Goal: Information Seeking & Learning: Learn about a topic

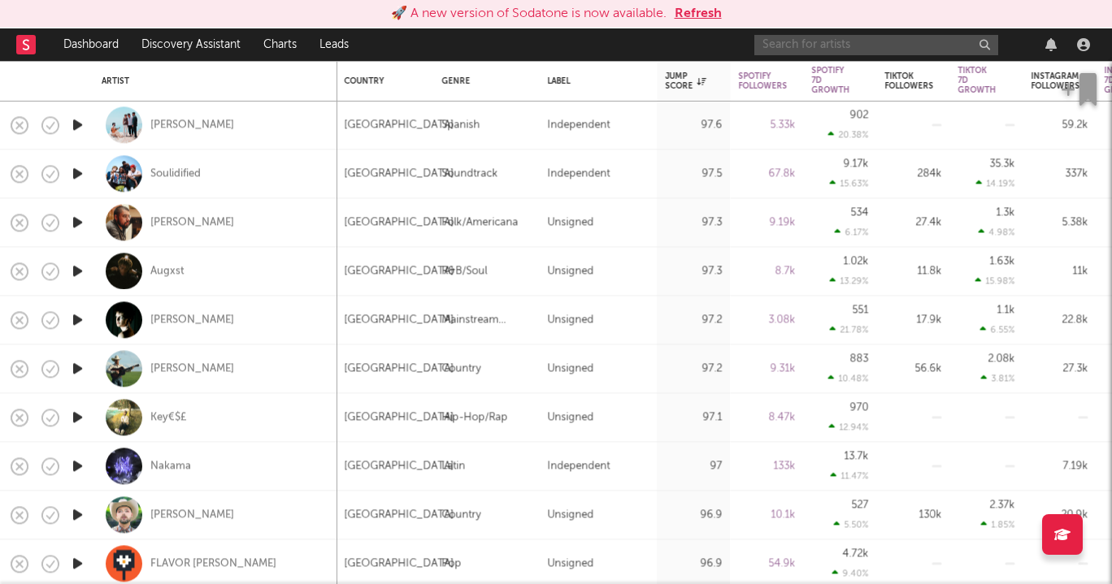
click at [880, 44] on input "text" at bounding box center [876, 45] width 244 height 20
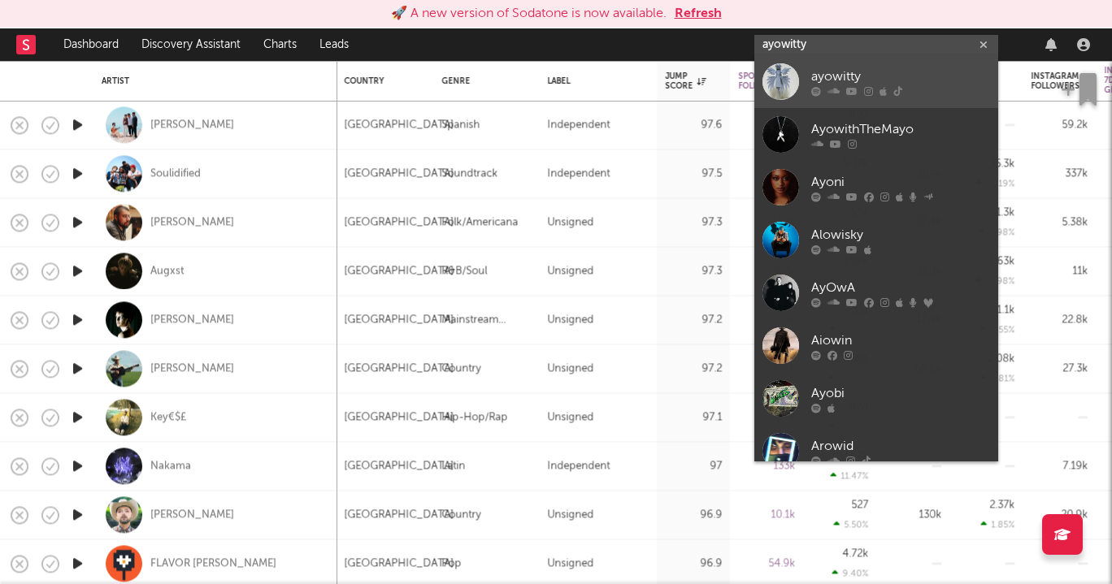
type input "ayowitty"
click at [902, 76] on div "ayowitty" at bounding box center [900, 77] width 179 height 20
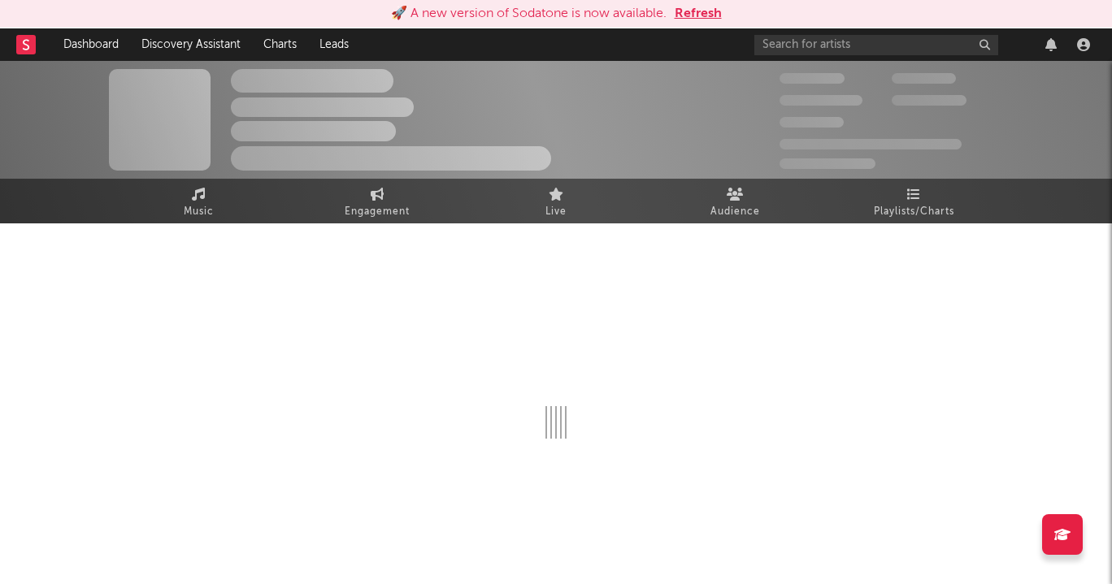
select select "6m"
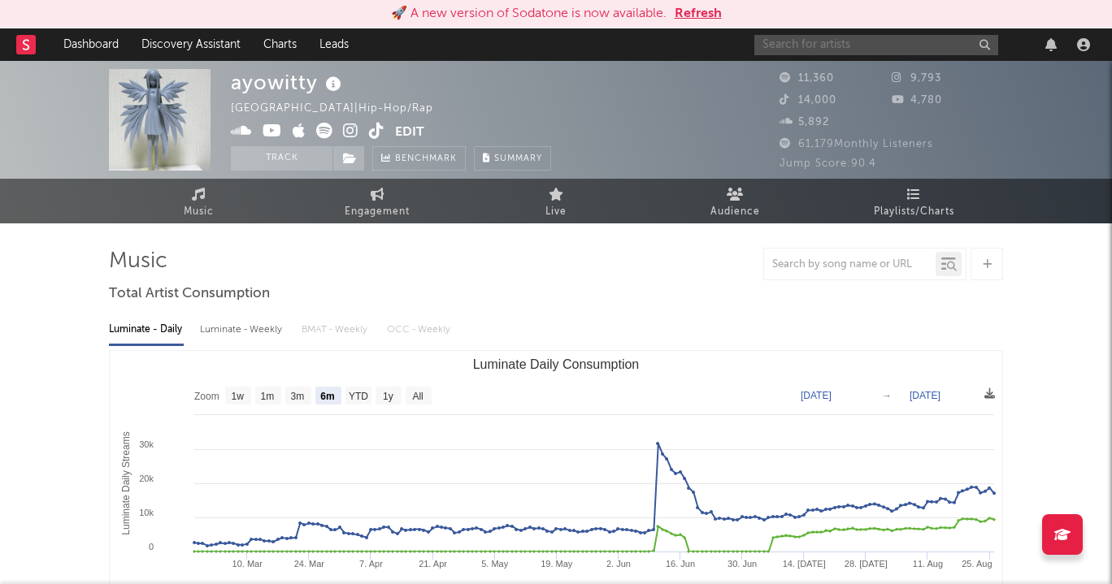
click at [848, 41] on input "text" at bounding box center [876, 45] width 244 height 20
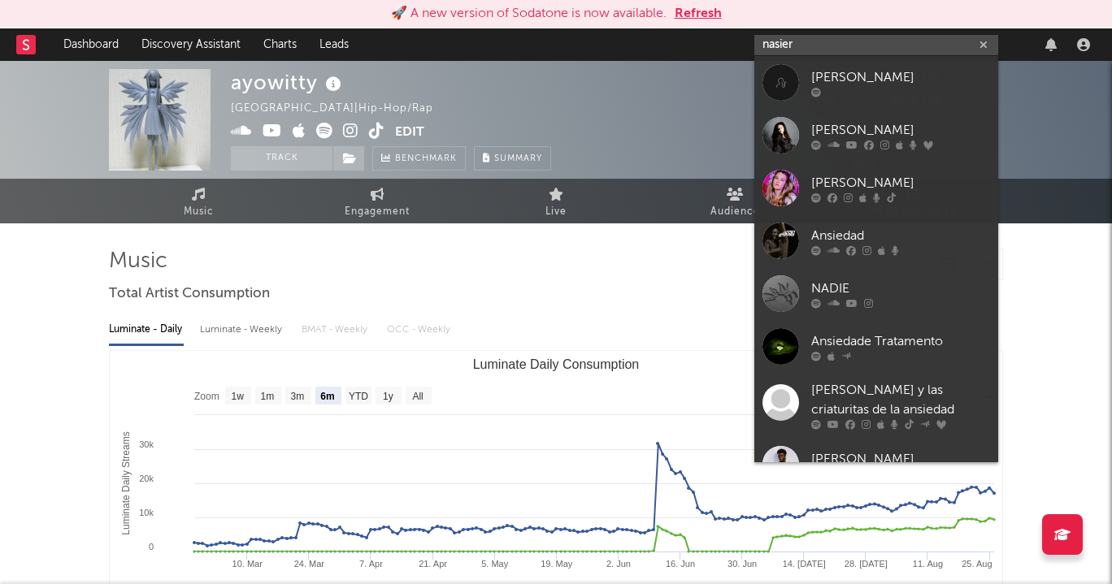
type input "nasier"
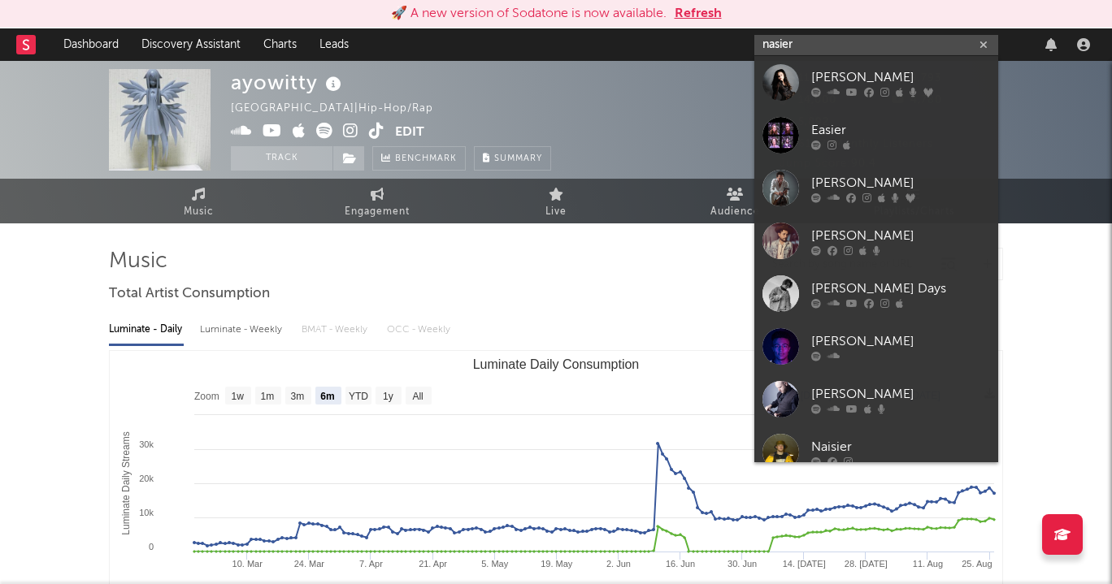
click at [847, 49] on input "nasier" at bounding box center [876, 45] width 244 height 20
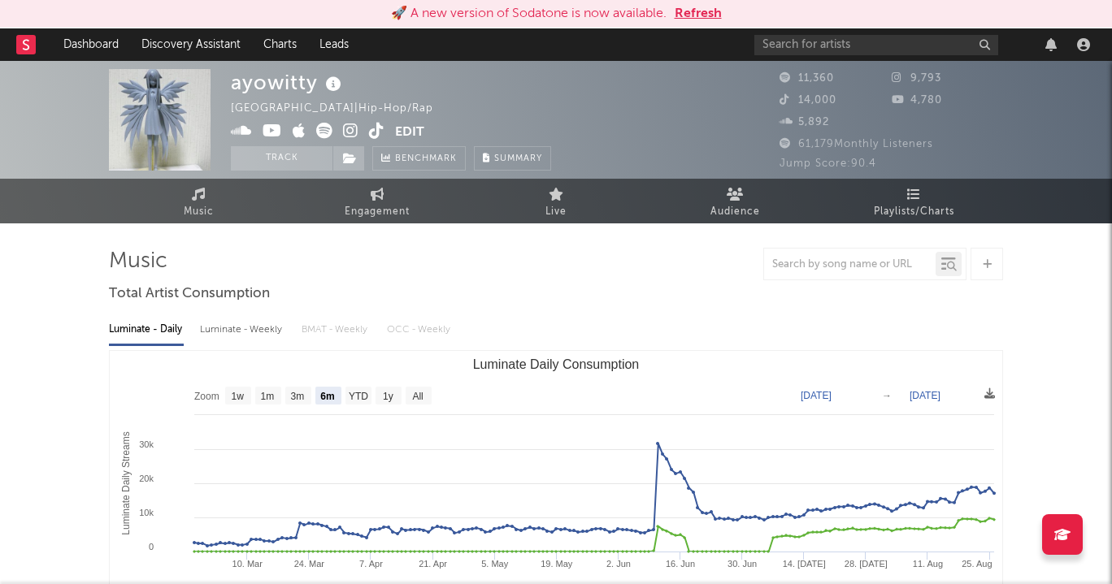
click at [653, 128] on div "ayowitty [GEOGRAPHIC_DATA] | Hip-Hop/Rap Edit Track Benchmark Summary" at bounding box center [495, 120] width 528 height 102
click at [872, 71] on div "11,360" at bounding box center [835, 79] width 112 height 20
click at [856, 55] on div at bounding box center [924, 44] width 341 height 33
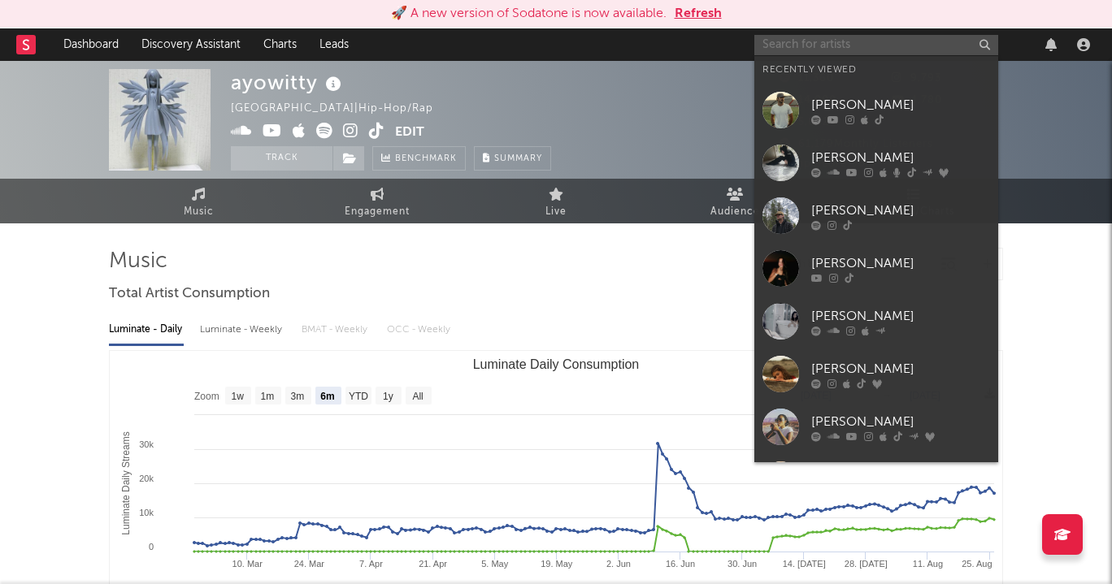
click at [843, 46] on input "text" at bounding box center [876, 45] width 244 height 20
paste input "[URL][DOMAIN_NAME]"
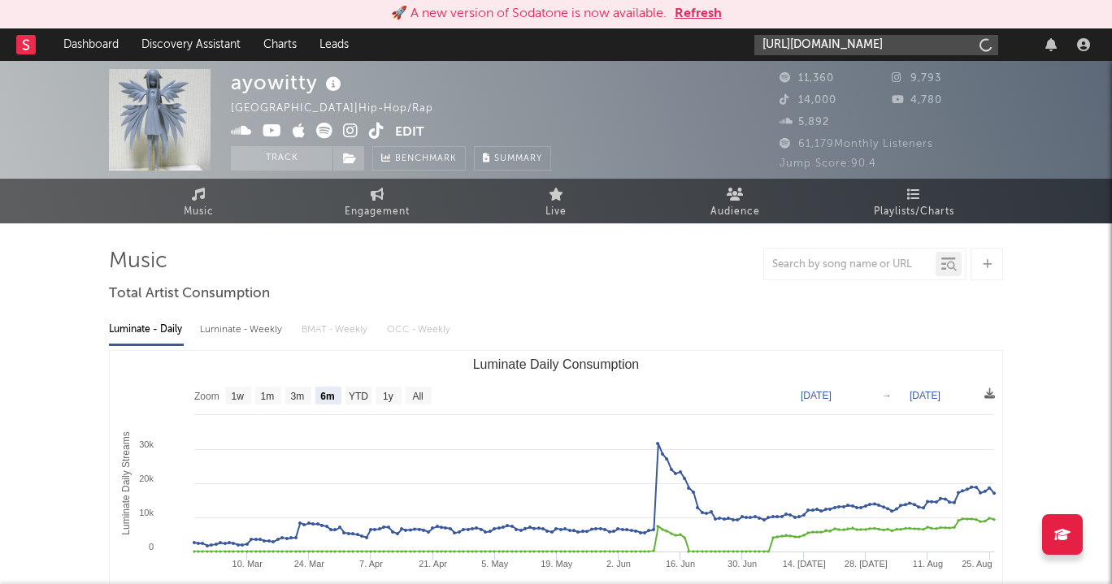
scroll to position [0, 101]
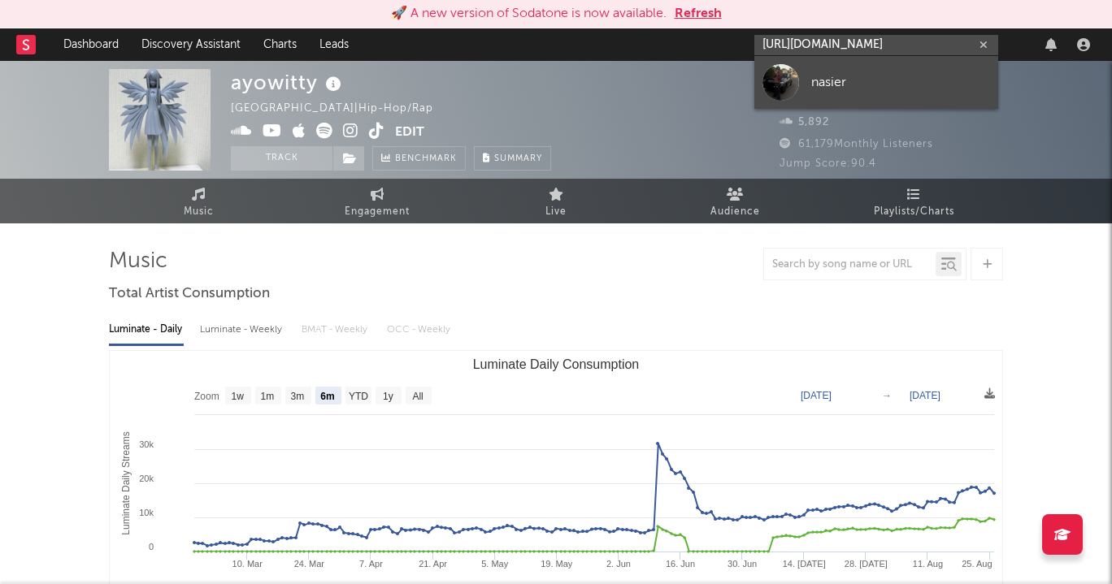
type input "[URL][DOMAIN_NAME]"
click at [842, 69] on link "nasier" at bounding box center [876, 82] width 244 height 53
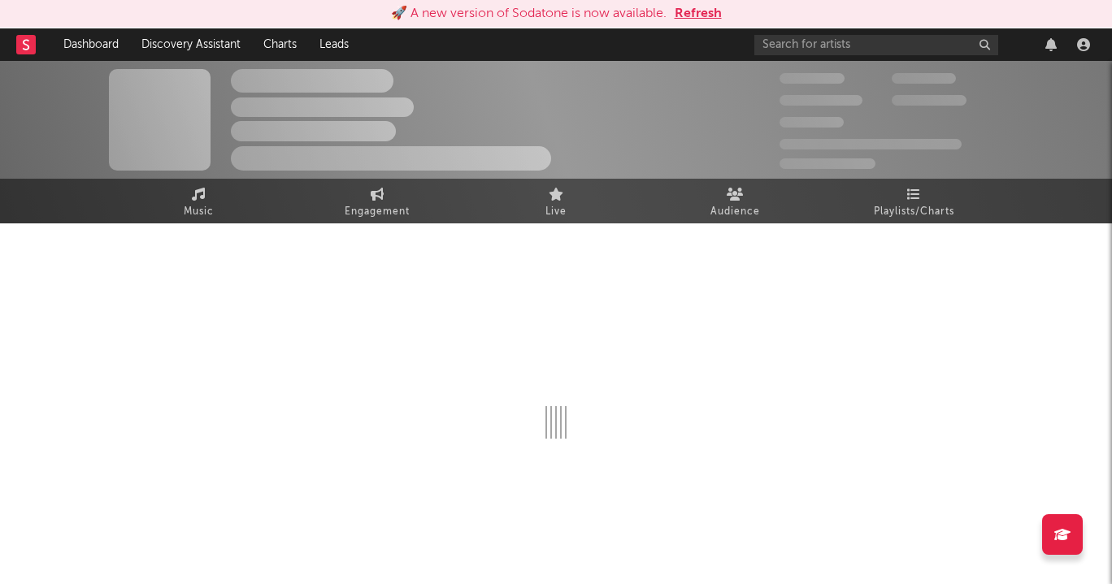
select select "1w"
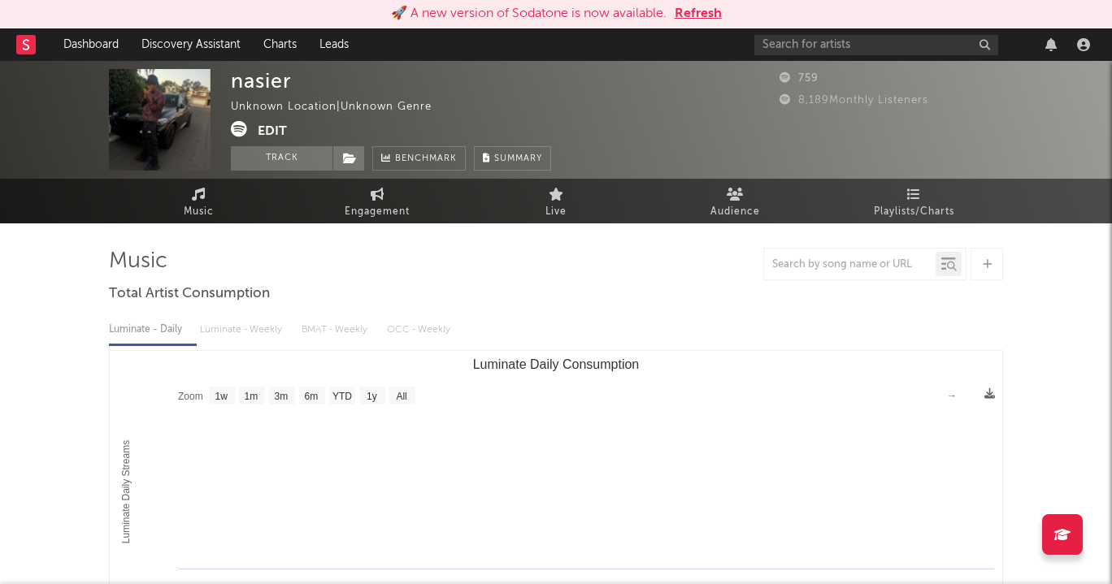
click at [845, 32] on div at bounding box center [924, 44] width 341 height 33
click at [845, 39] on input "text" at bounding box center [876, 45] width 244 height 20
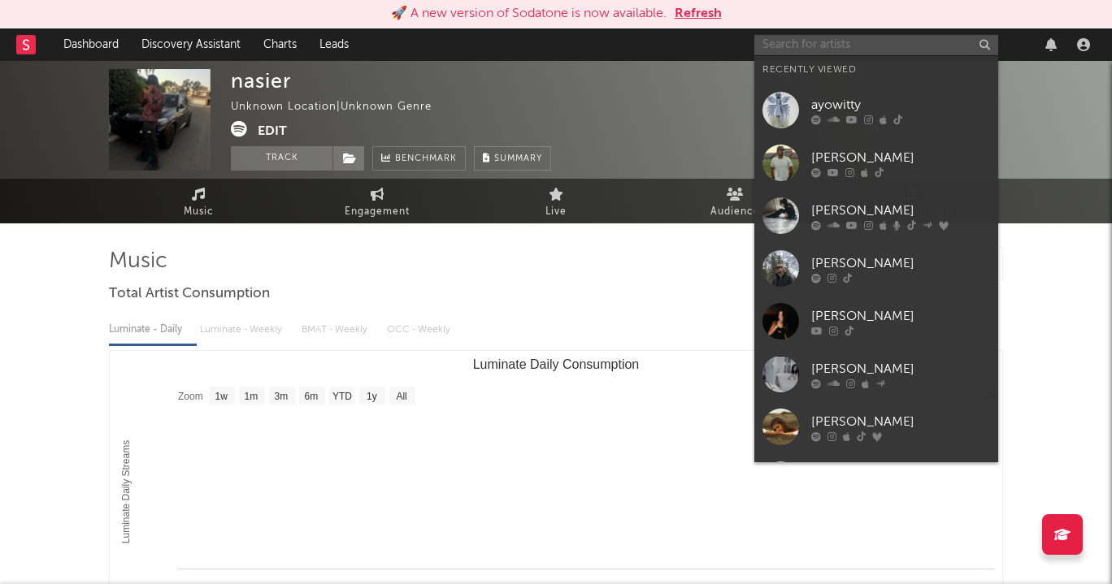
paste input "[URL][DOMAIN_NAME]"
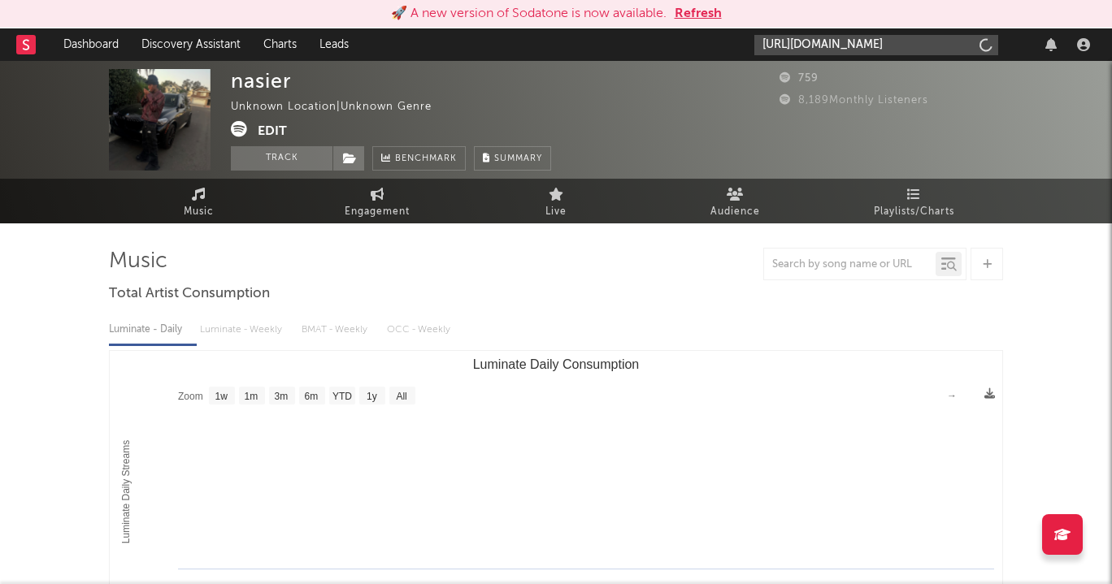
scroll to position [0, 268]
type input "[URL][DOMAIN_NAME]"
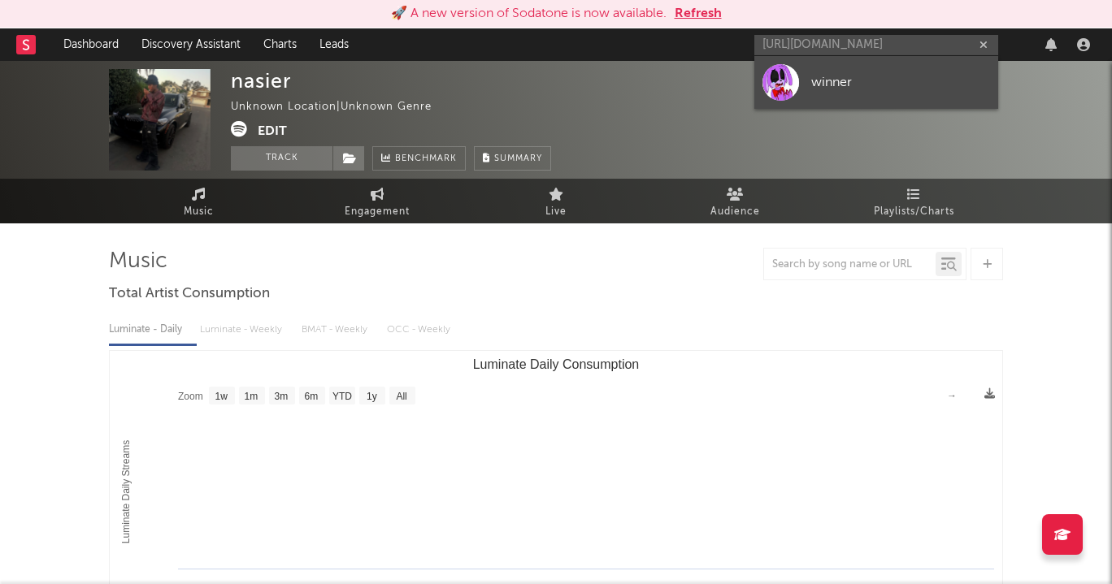
click at [826, 74] on div "winner" at bounding box center [900, 82] width 179 height 20
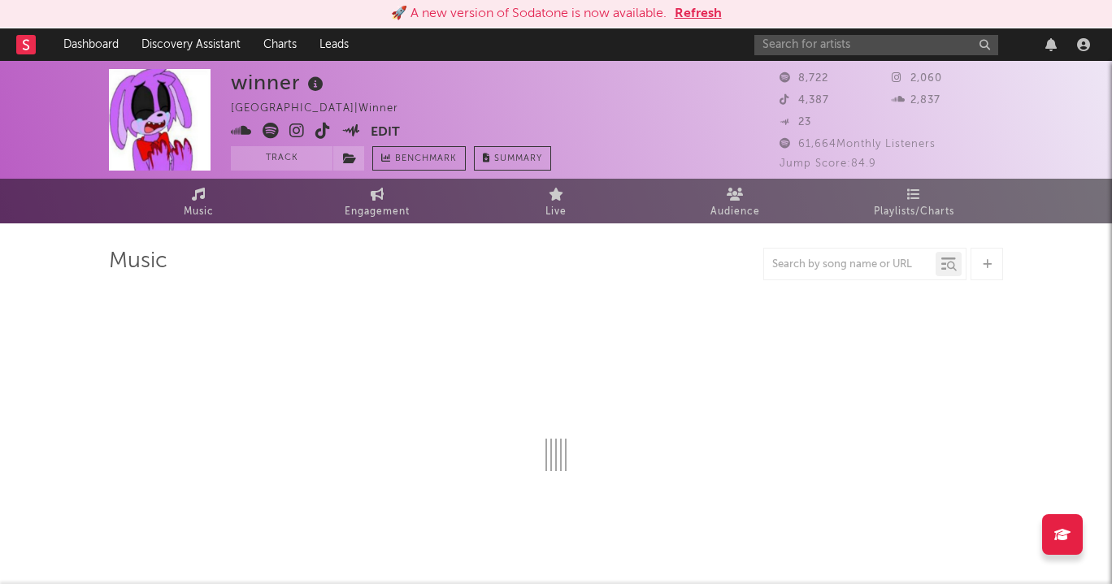
select select "6m"
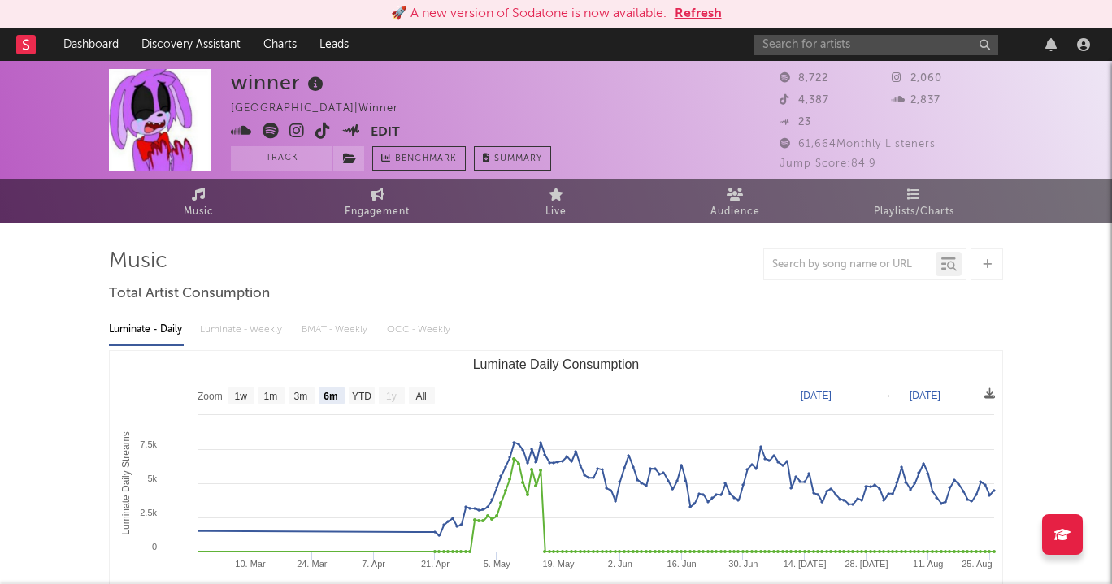
click at [297, 126] on icon at bounding box center [296, 131] width 15 height 16
click at [332, 135] on span at bounding box center [301, 133] width 140 height 20
click at [324, 128] on icon at bounding box center [322, 131] width 15 height 16
click at [873, 57] on div at bounding box center [924, 44] width 341 height 33
click at [855, 43] on input "text" at bounding box center [876, 45] width 244 height 20
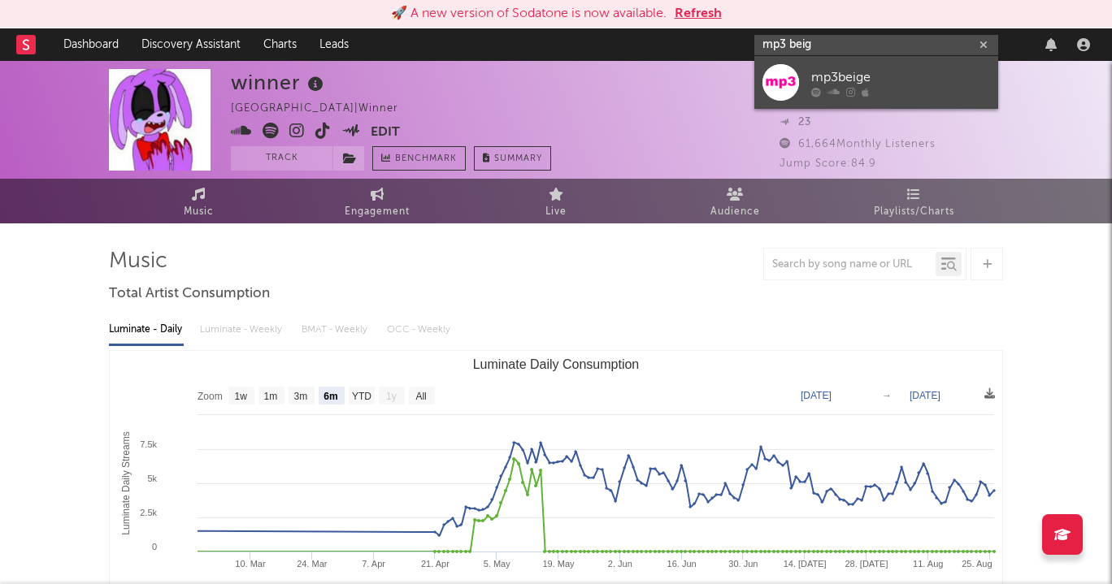
type input "mp3 beig"
click at [865, 72] on div "mp3beige" at bounding box center [900, 77] width 179 height 20
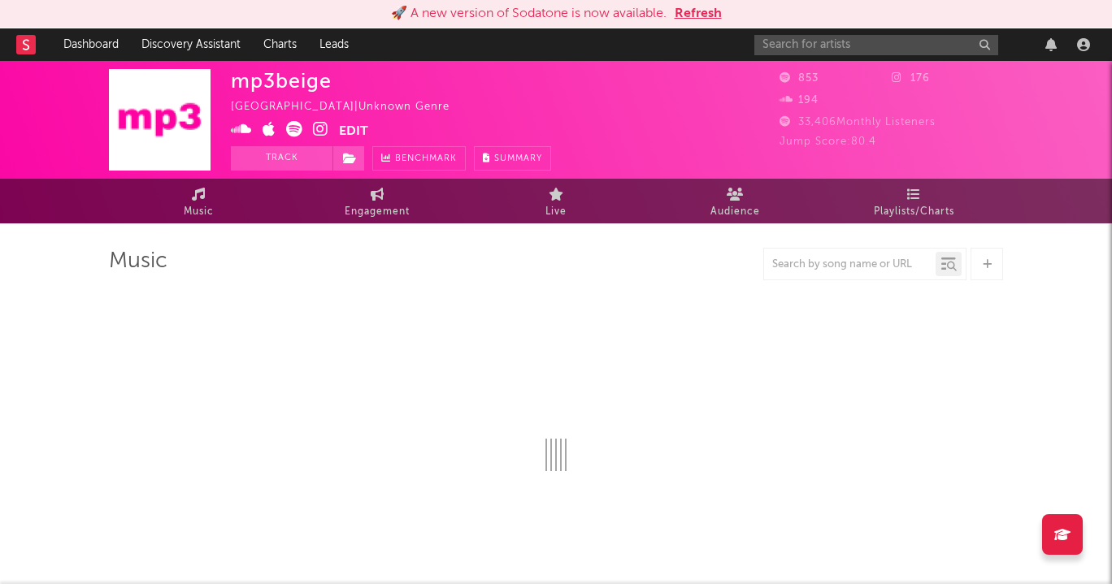
select select "1w"
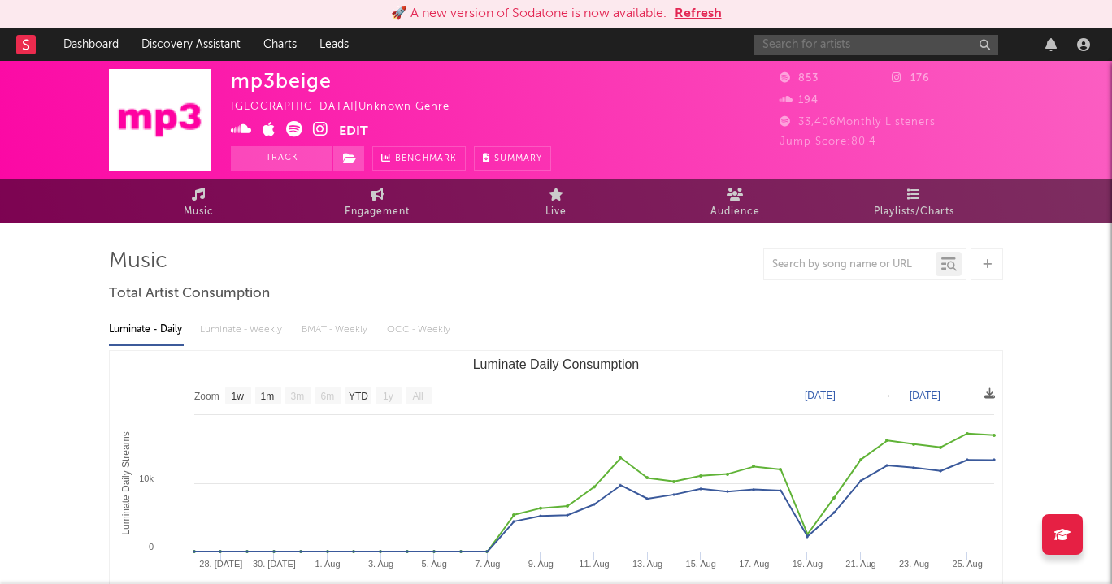
click at [830, 38] on input "text" at bounding box center [876, 45] width 244 height 20
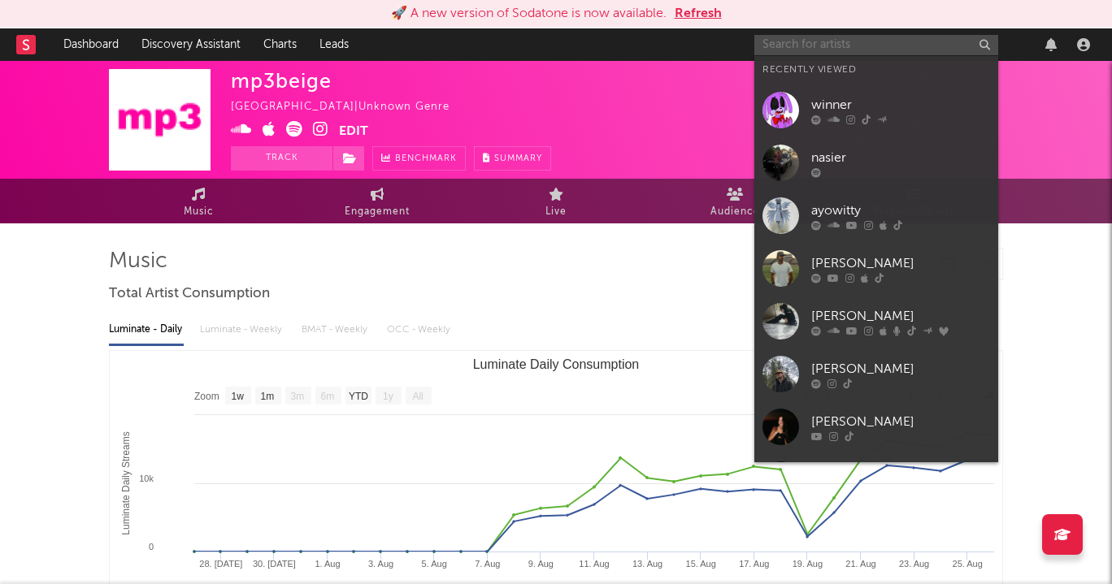
paste input "[URL][DOMAIN_NAME]"
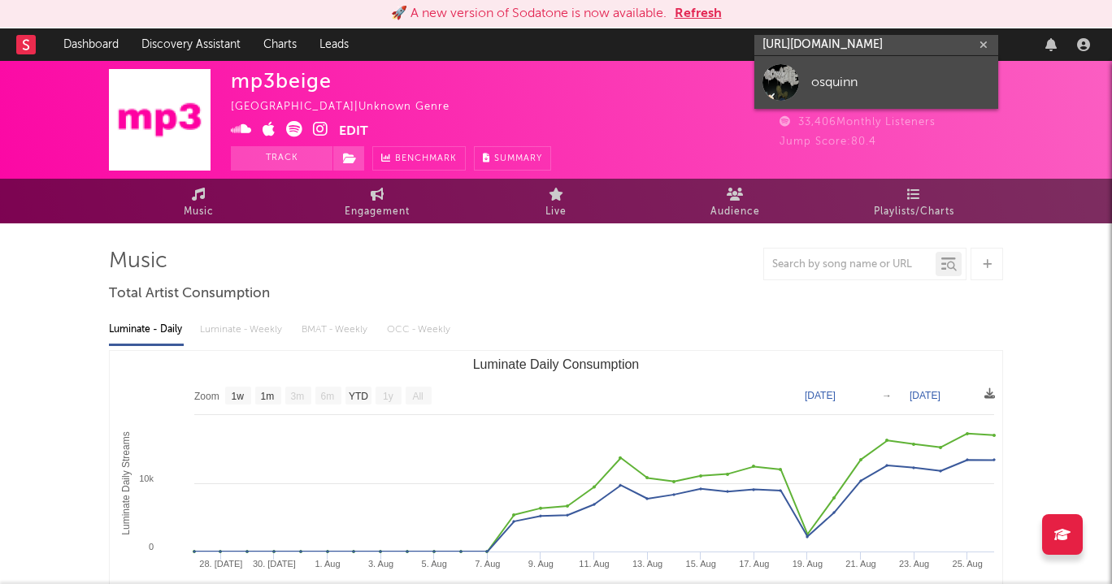
type input "[URL][DOMAIN_NAME]"
click at [820, 79] on div "osquinn" at bounding box center [900, 82] width 179 height 20
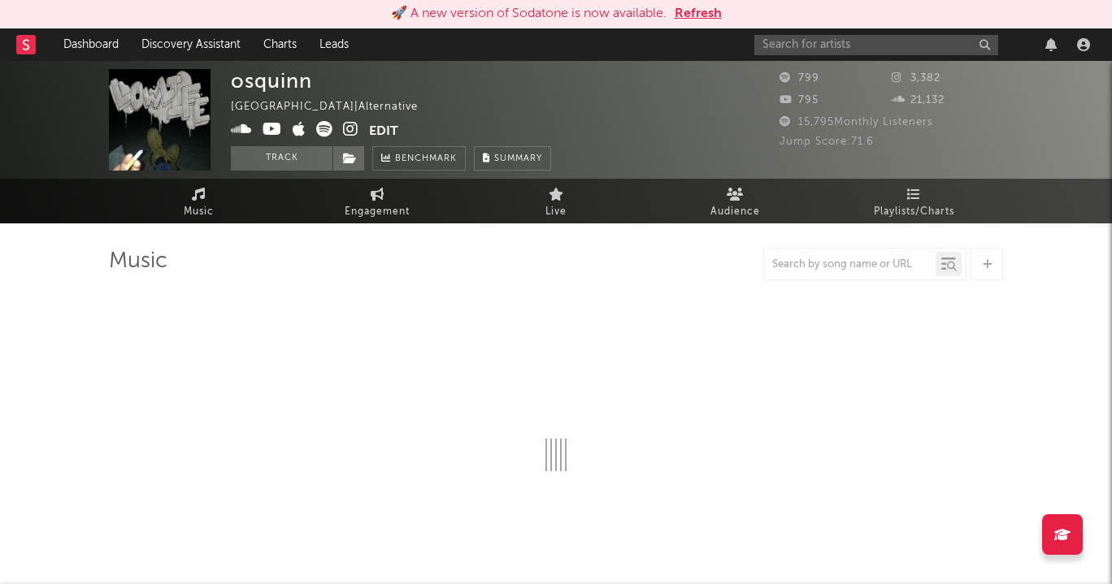
select select "1w"
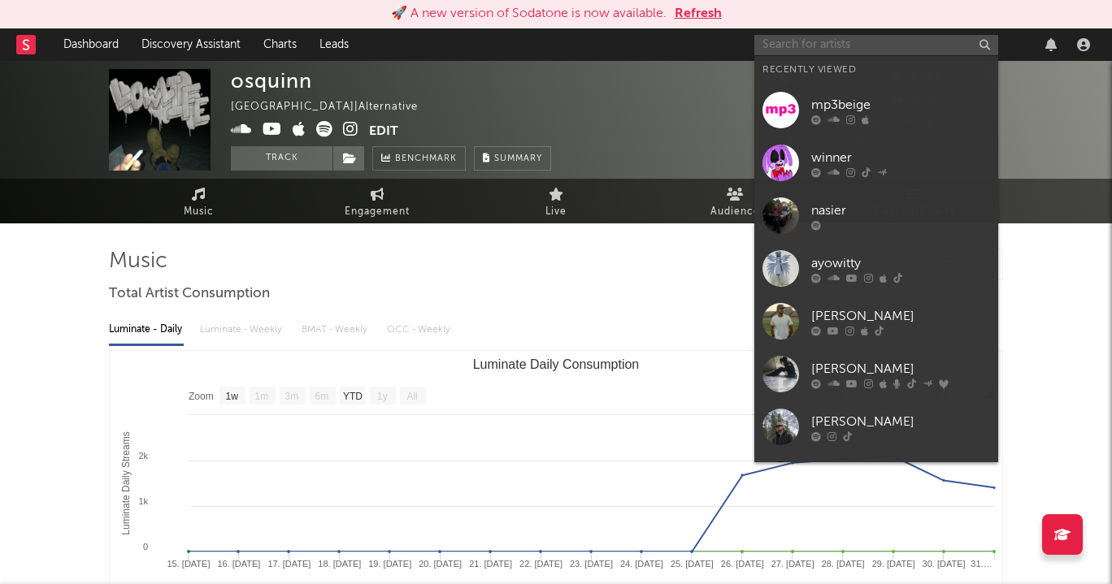
click at [863, 41] on input "text" at bounding box center [876, 45] width 244 height 20
paste input "[URL][DOMAIN_NAME]"
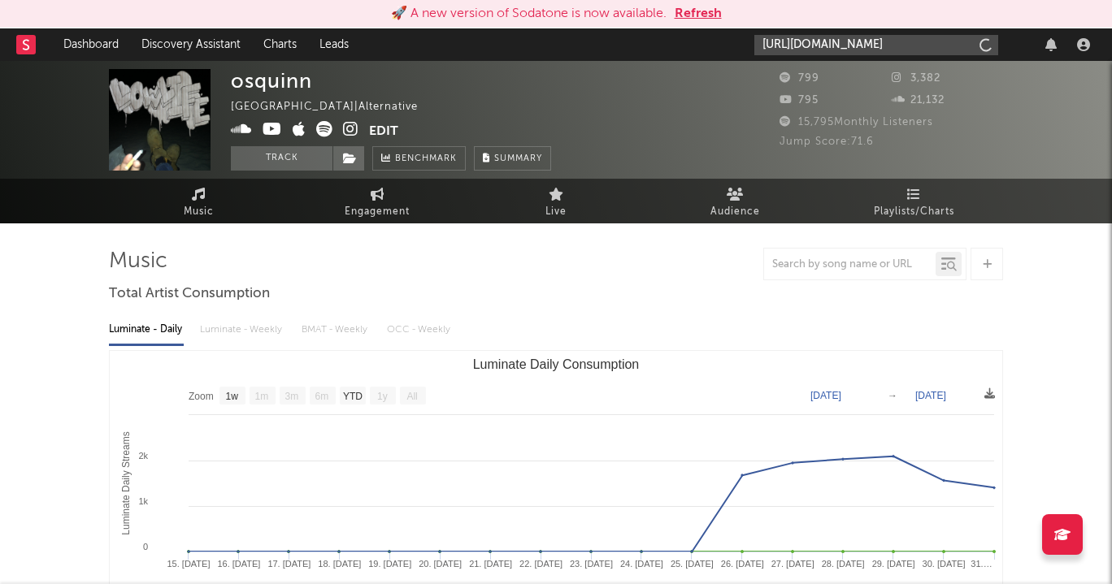
scroll to position [0, 267]
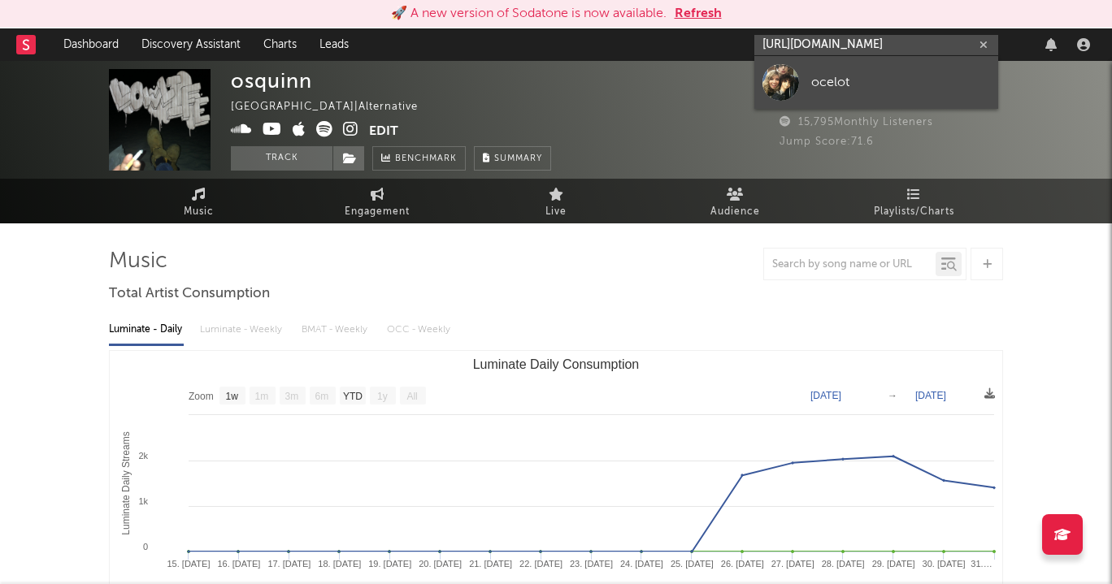
type input "[URL][DOMAIN_NAME]"
click at [843, 76] on div "ocelot" at bounding box center [900, 82] width 179 height 20
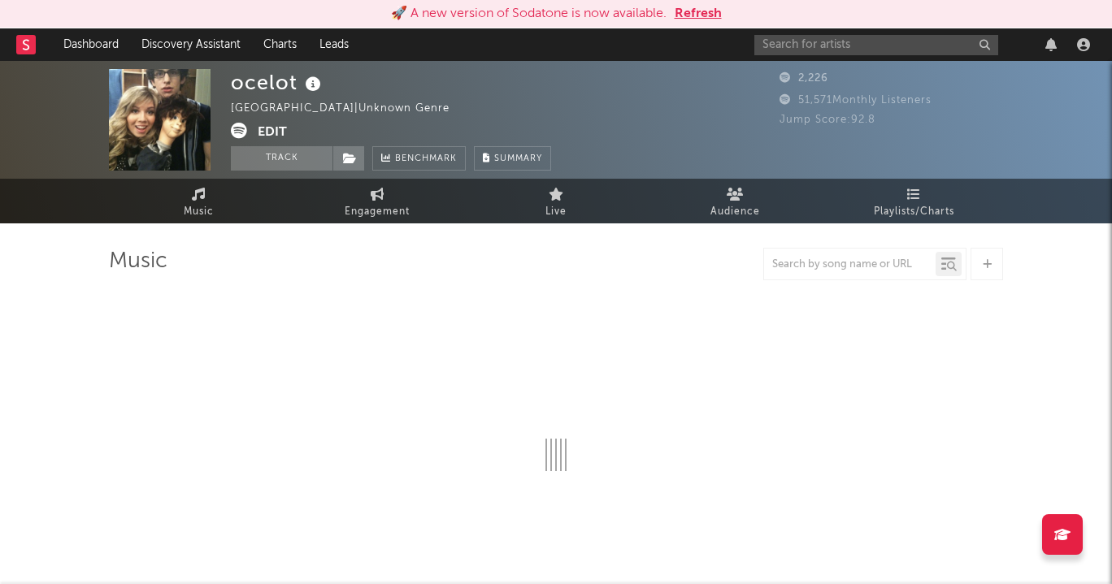
select select "1w"
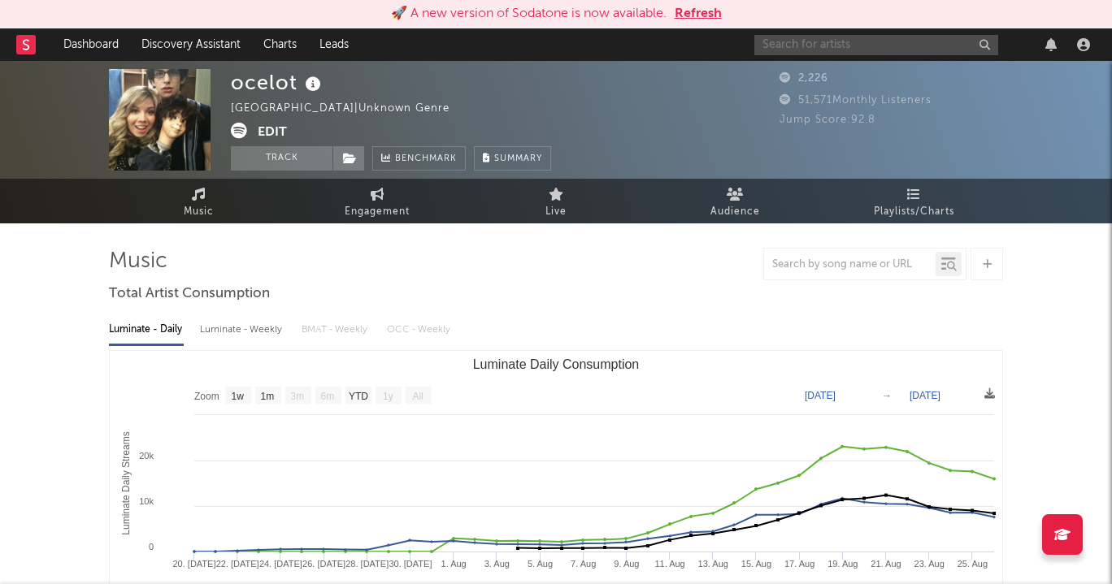
click at [836, 51] on input "text" at bounding box center [876, 45] width 244 height 20
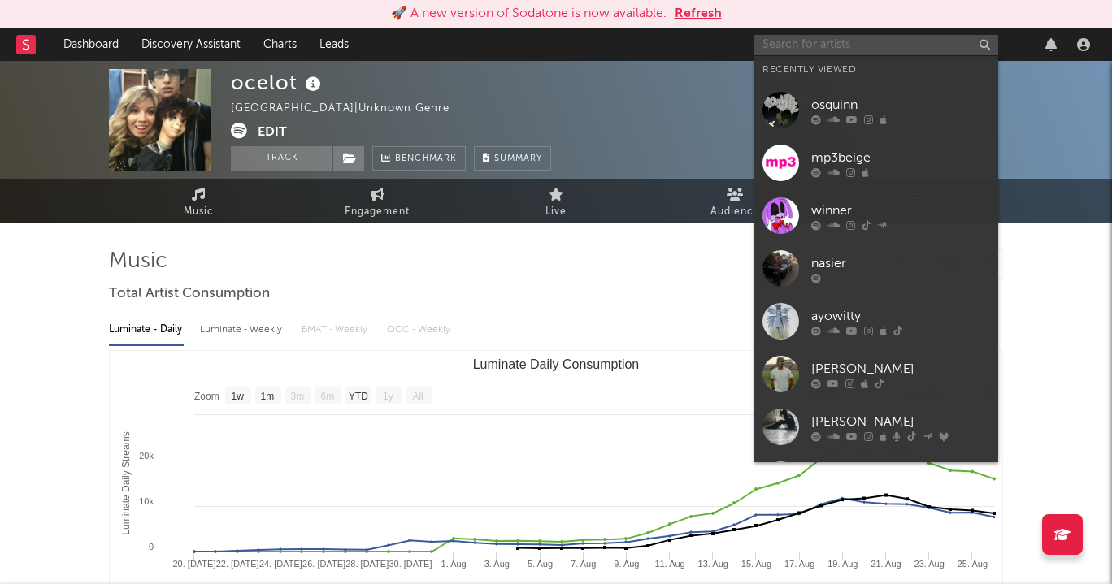
paste input "[URL][DOMAIN_NAME]"
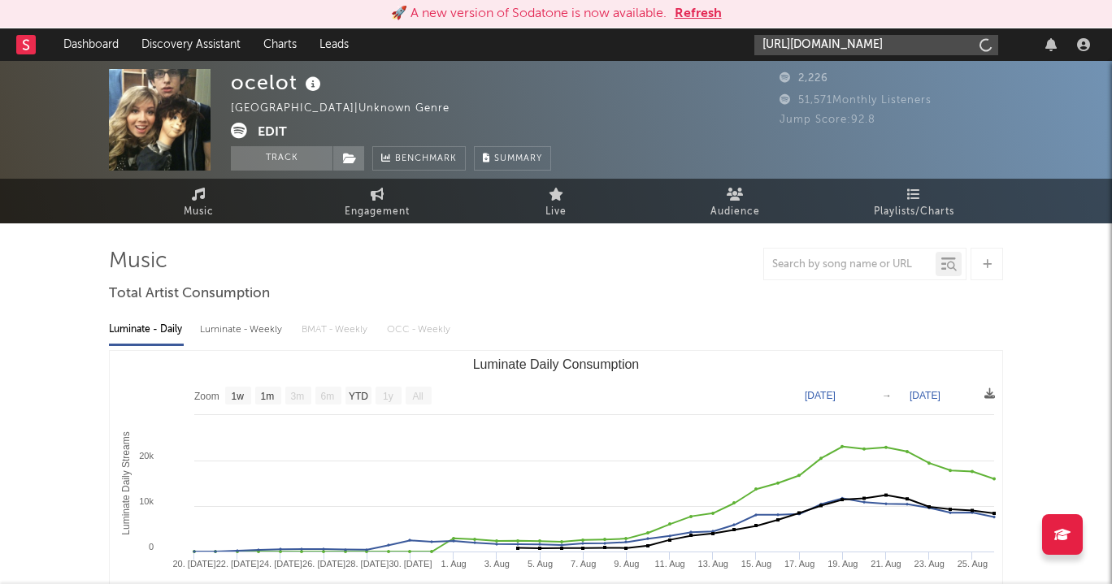
scroll to position [0, 271]
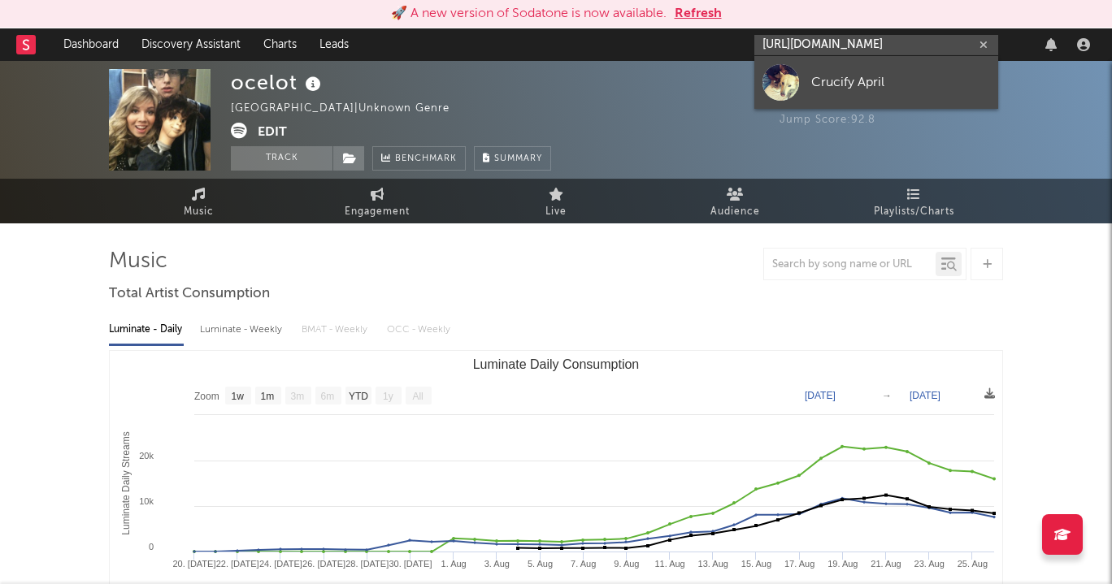
type input "[URL][DOMAIN_NAME]"
click at [842, 67] on link "Crucify April" at bounding box center [876, 82] width 244 height 53
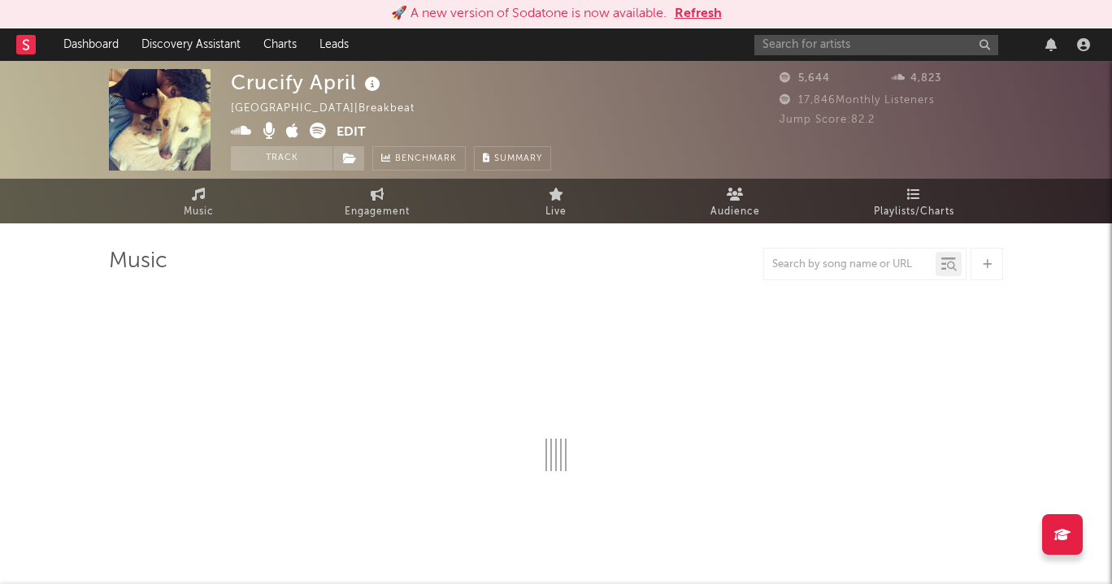
select select "6m"
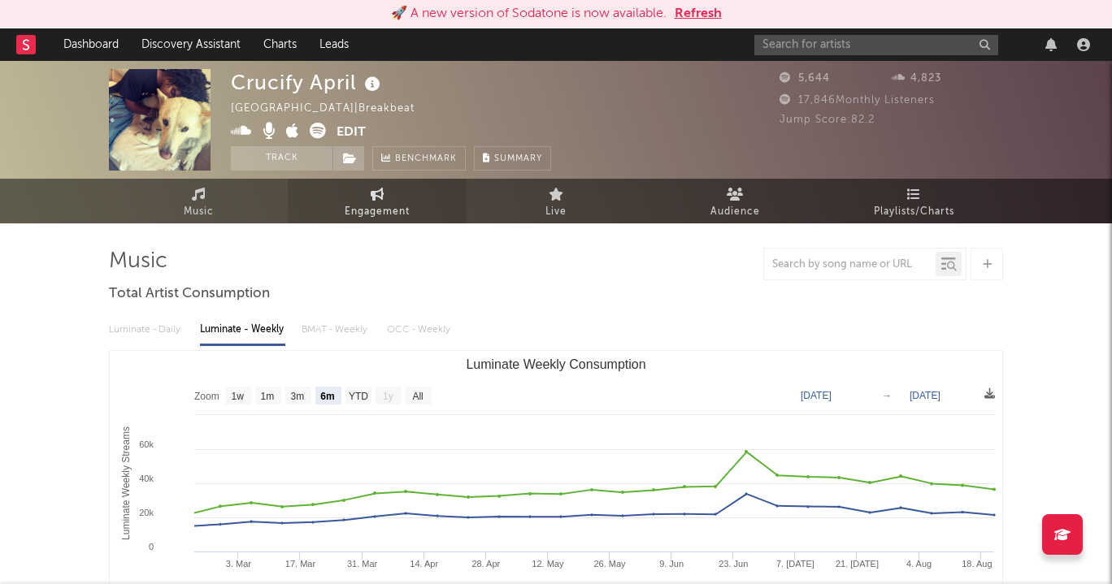
click at [428, 216] on link "Engagement" at bounding box center [377, 201] width 179 height 45
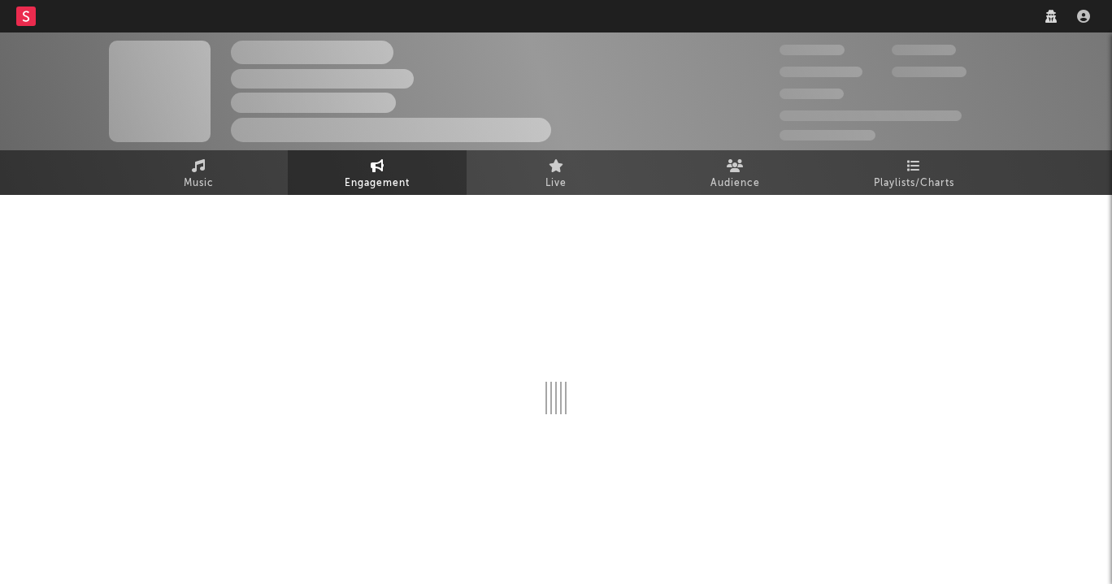
select select "1w"
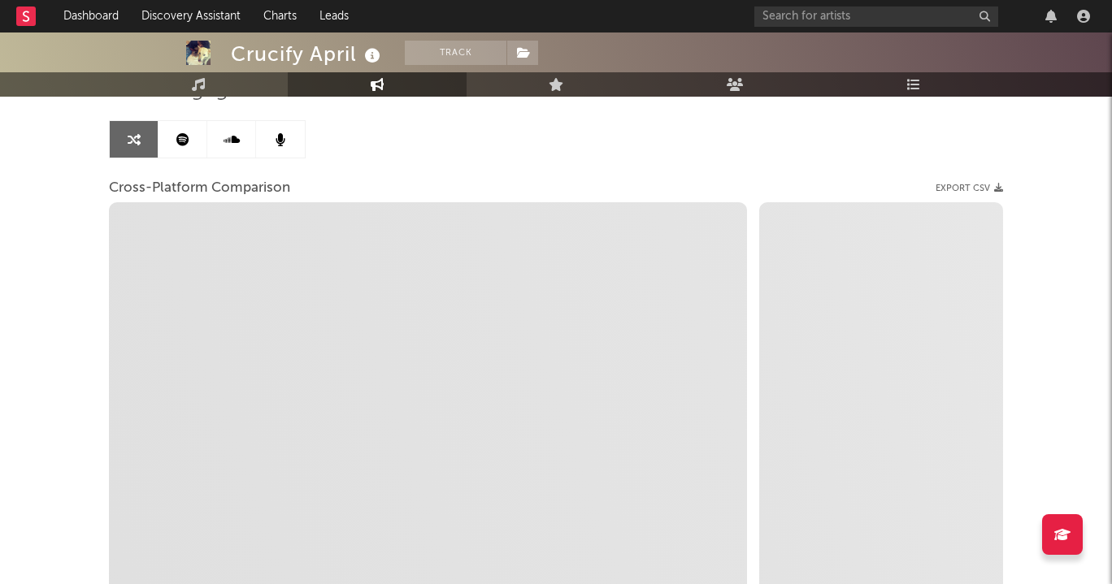
scroll to position [301, 0]
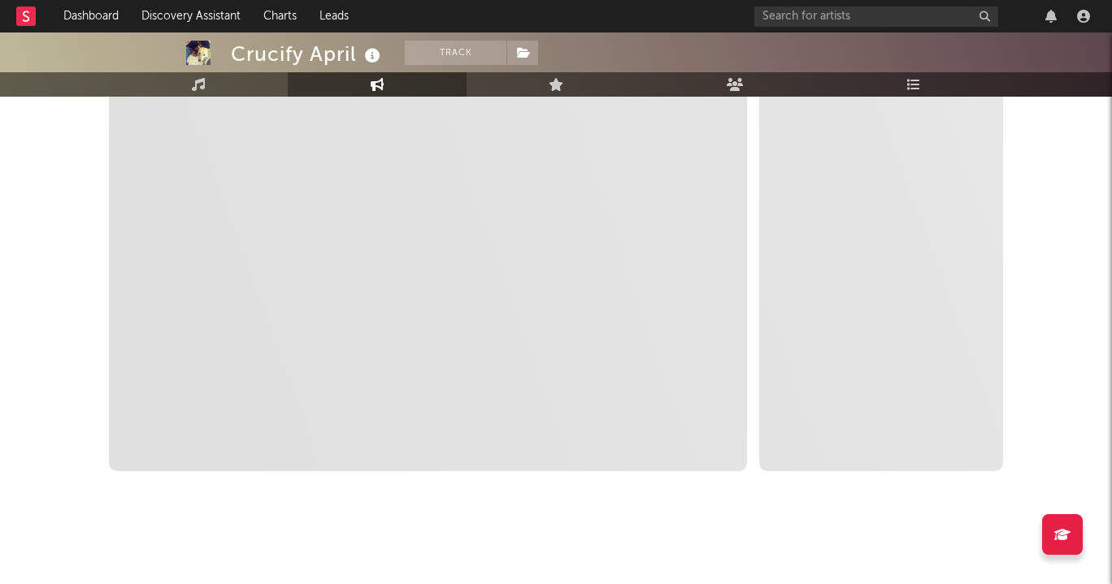
select select "1m"
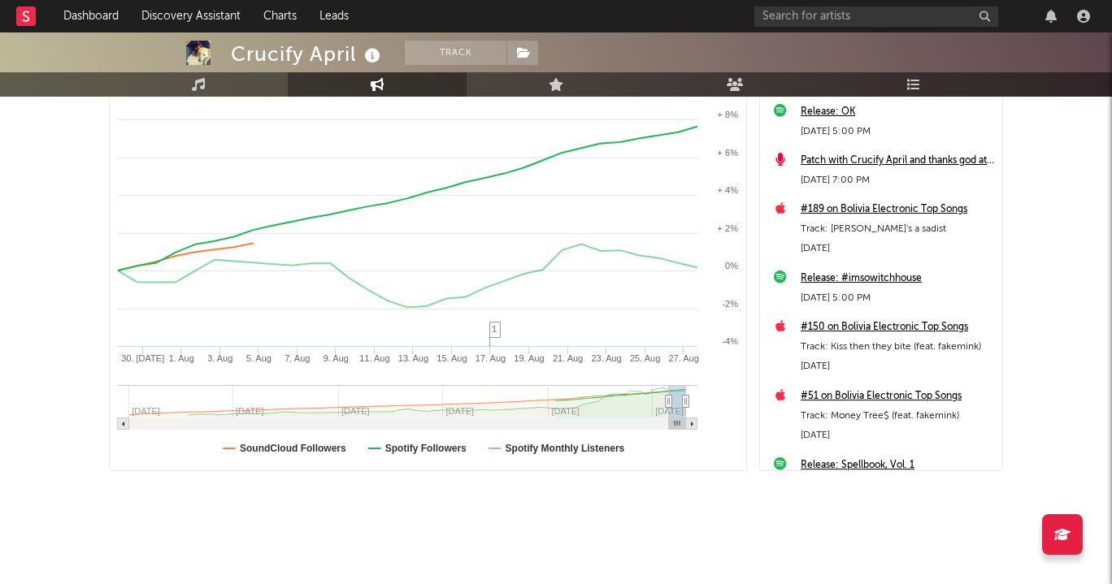
scroll to position [0, 0]
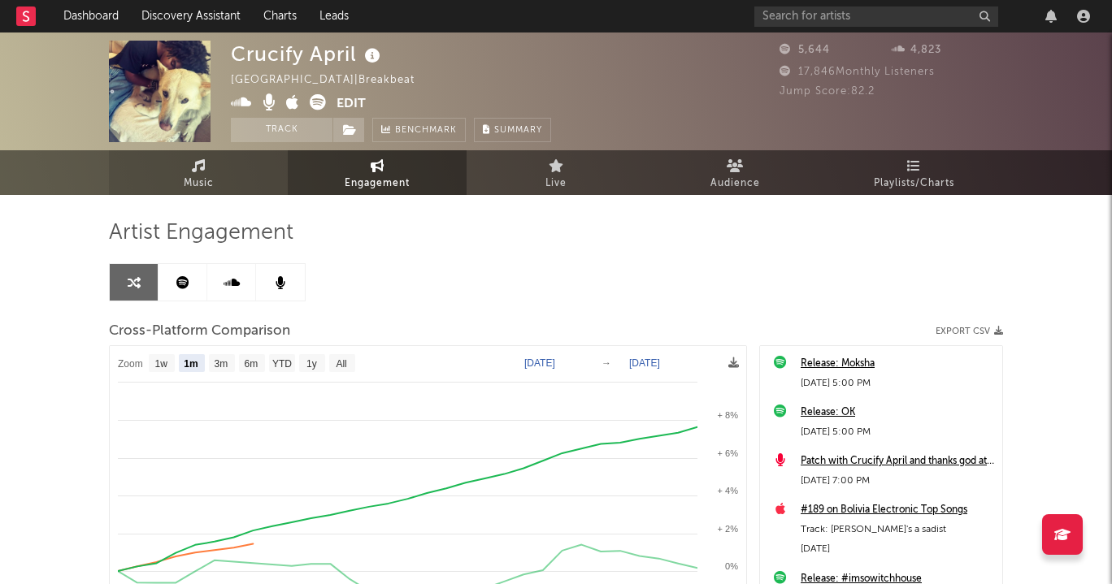
click at [232, 180] on link "Music" at bounding box center [198, 172] width 179 height 45
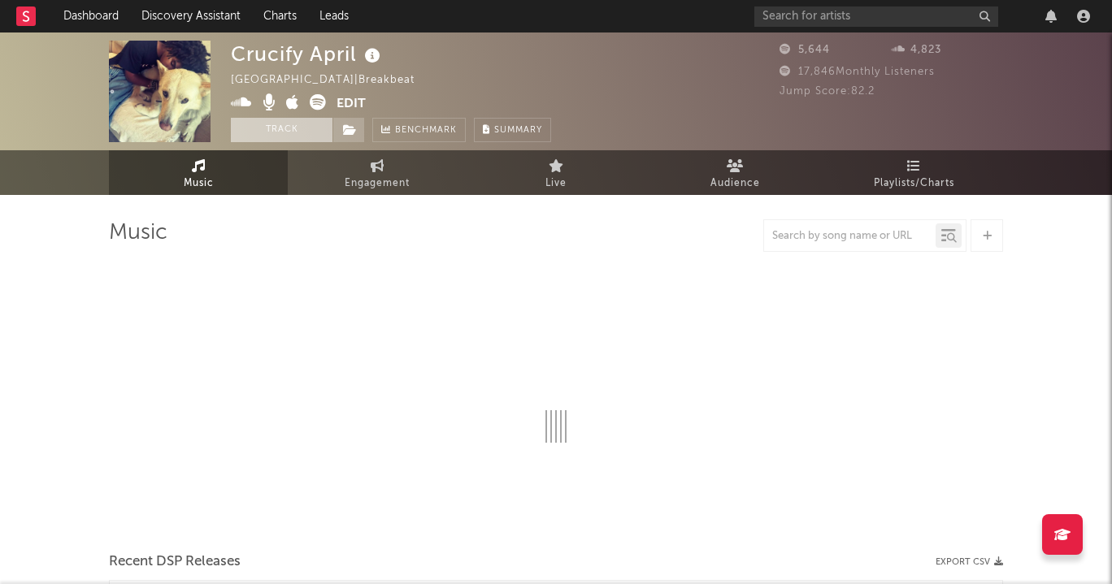
select select "6m"
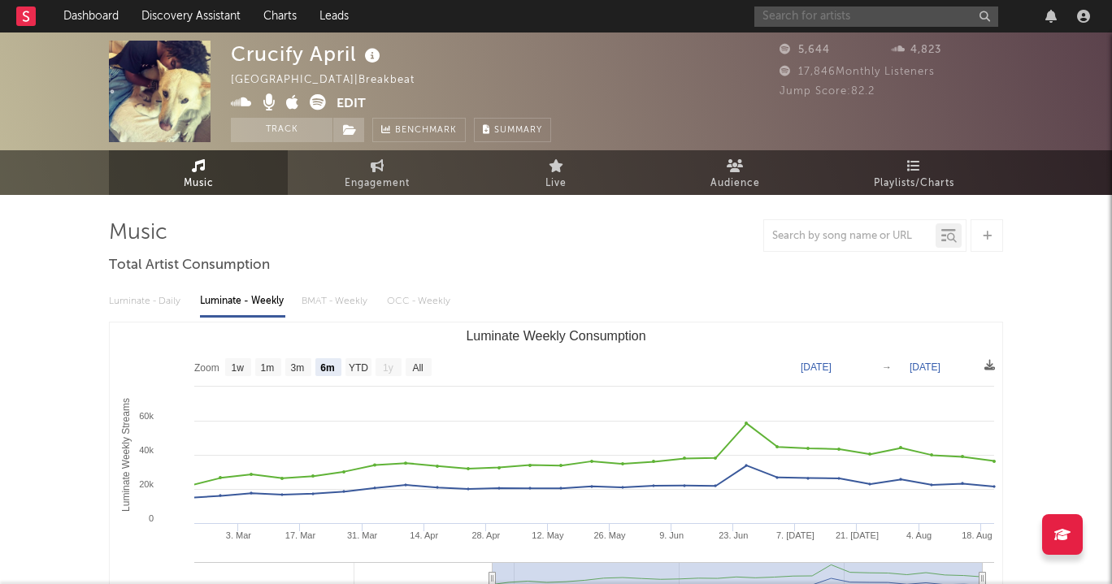
click at [785, 23] on input "text" at bounding box center [876, 17] width 244 height 20
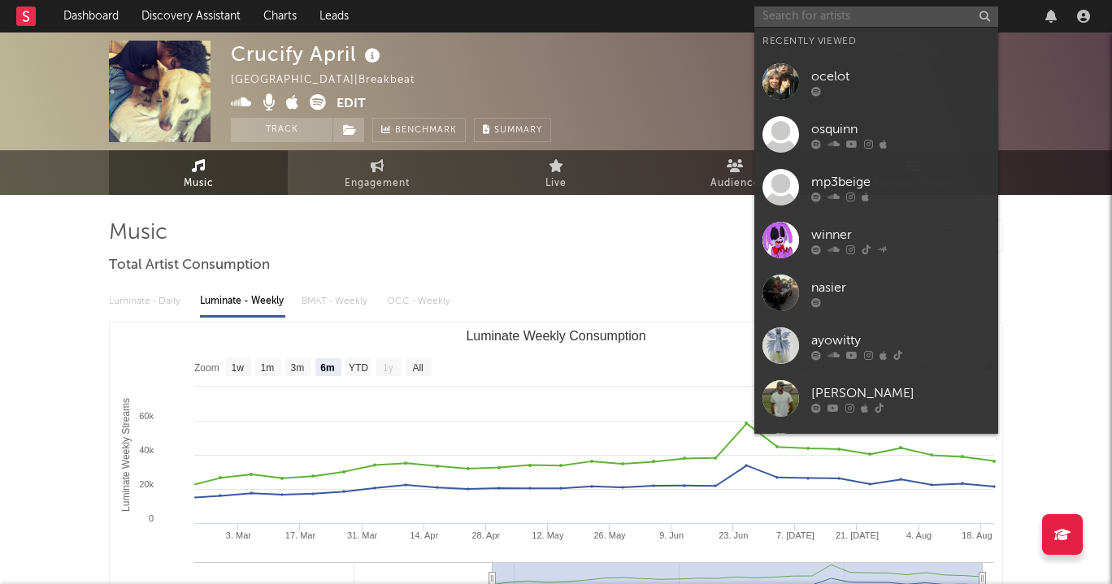
paste input "https://open.spotify.com/artist/0g6CutYJWOLpnIfjju8n8o?si=g4QRyhYpRYmw0AThv1nFRA"
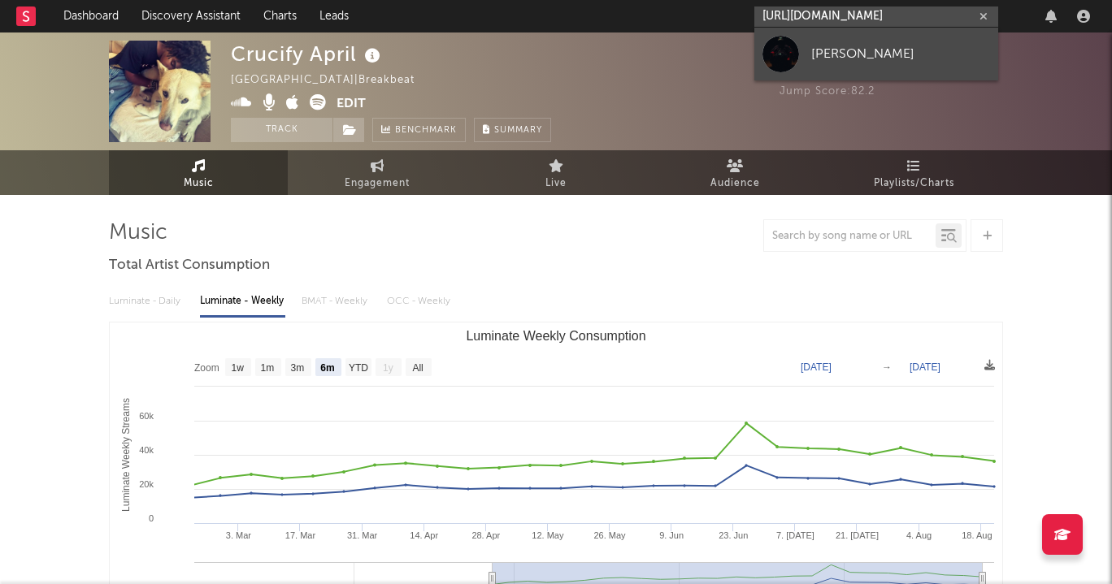
type input "https://open.spotify.com/artist/0g6CutYJWOLpnIfjju8n8o?si=g4QRyhYpRYmw0AThv1nFRA"
click at [786, 50] on div at bounding box center [780, 54] width 37 height 37
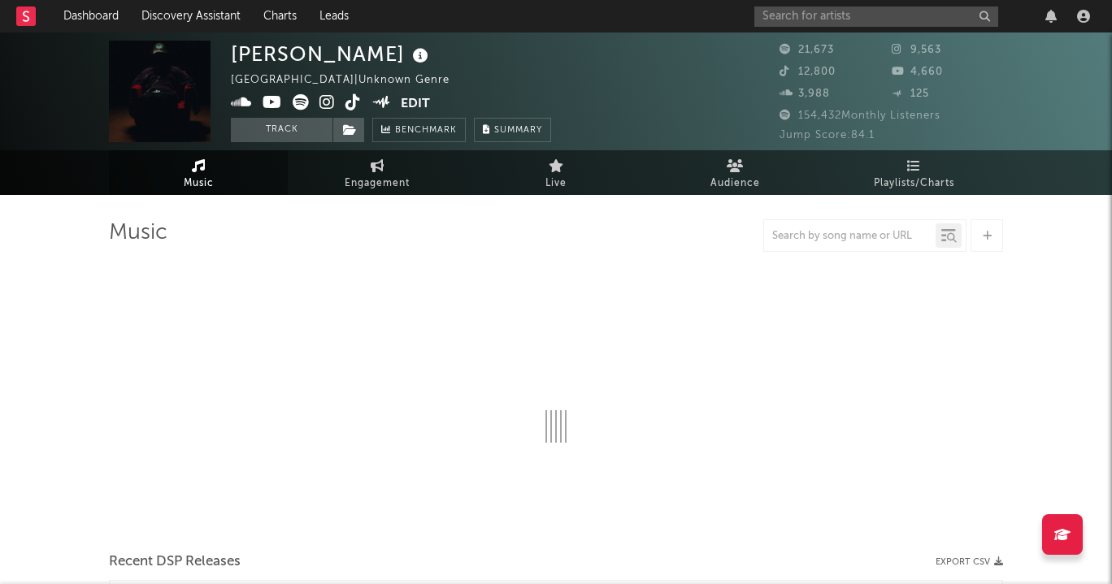
select select "6m"
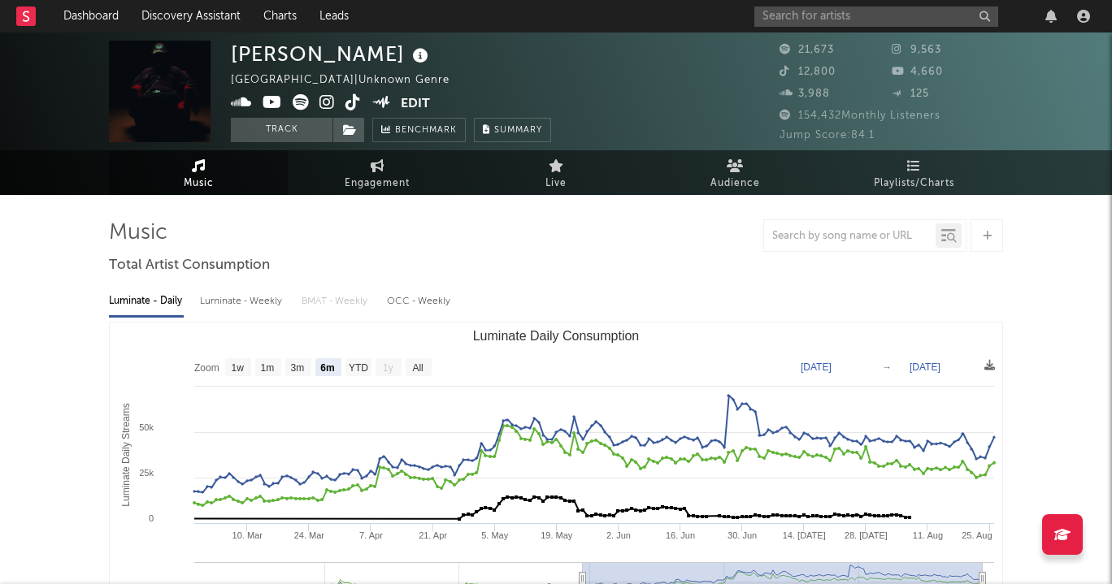
click at [346, 99] on icon at bounding box center [352, 102] width 15 height 16
